Goal: Task Accomplishment & Management: Manage account settings

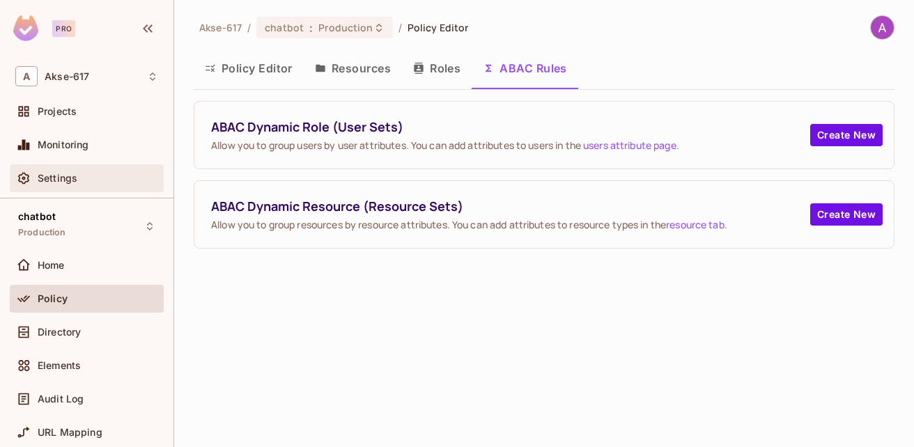
click at [65, 171] on div "Settings" at bounding box center [86, 178] width 143 height 17
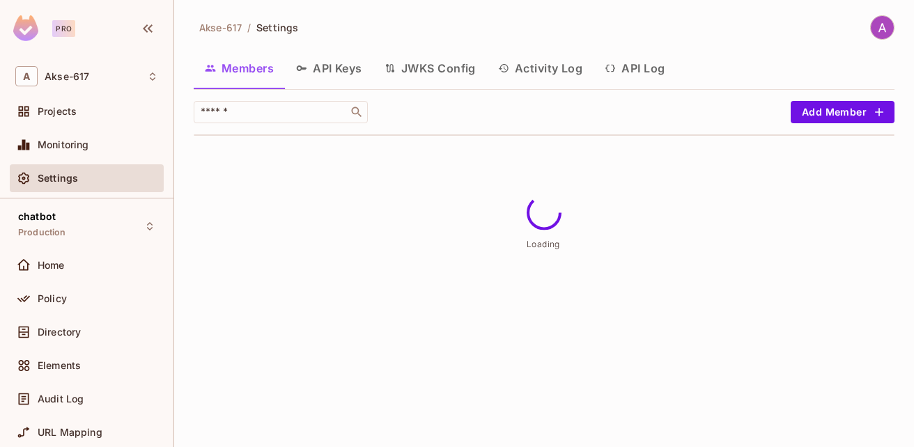
click at [338, 65] on button "API Keys" at bounding box center [329, 68] width 88 height 35
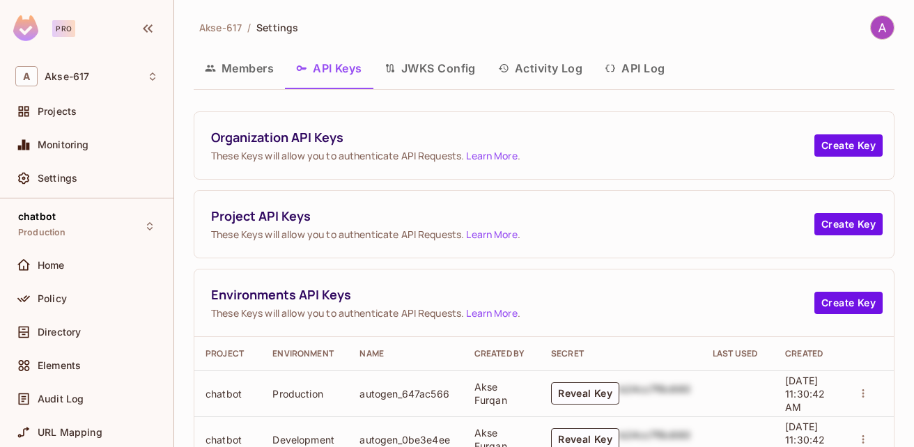
scroll to position [139, 0]
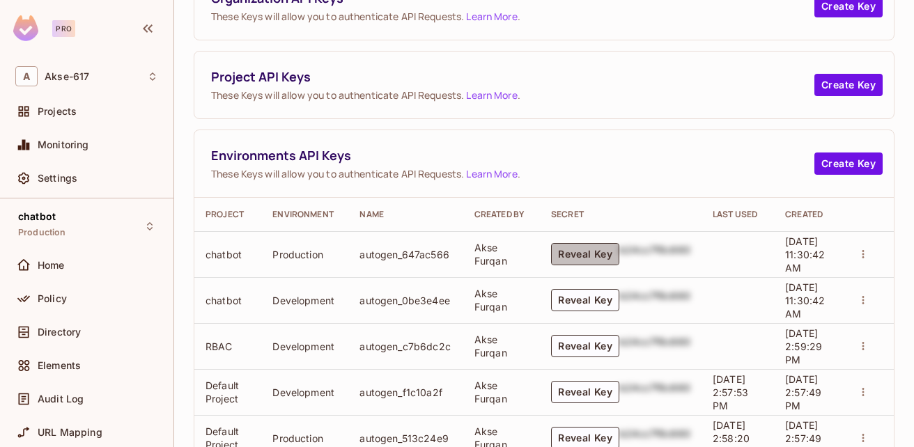
click at [561, 254] on button "Reveal Key" at bounding box center [585, 254] width 68 height 22
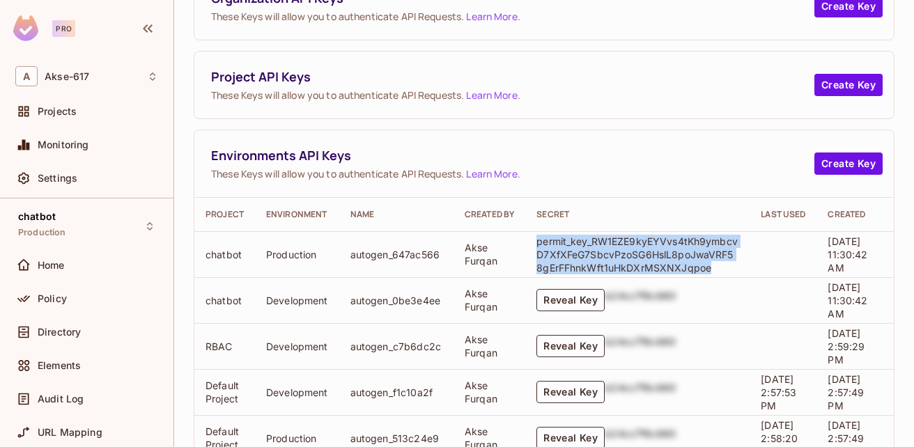
drag, startPoint x: 714, startPoint y: 267, endPoint x: 538, endPoint y: 241, distance: 177.4
click at [538, 241] on p "permit_key_RW1EZE9kyEYVvs4tKh9ymbcvD7XfXFeG7SbcvPzoSG6HslL8poJwaVRF58gErFFhnkWf…" at bounding box center [637, 255] width 202 height 40
copy p "permit_key_RW1EZE9kyEYVvs4tKh9ymbcvD7XfXFeG7SbcvPzoSG6HslL8poJwaVRF58gErFFhnkWf…"
